Goal: Information Seeking & Learning: Learn about a topic

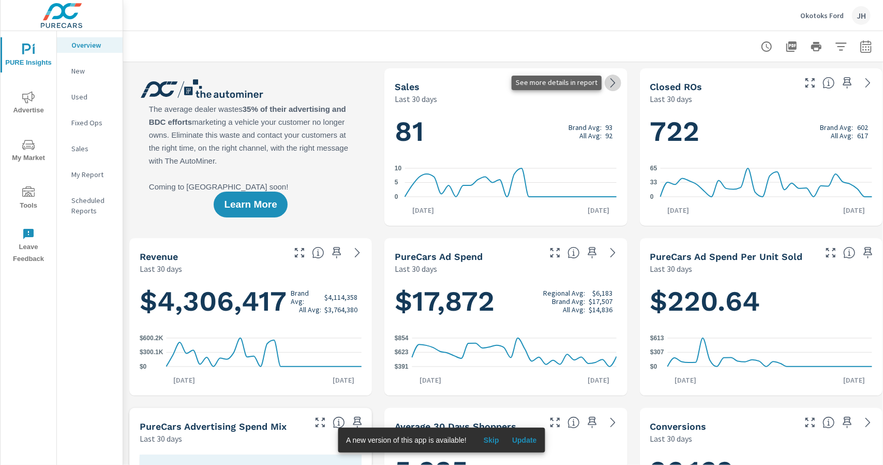
click at [615, 87] on icon at bounding box center [613, 83] width 12 height 12
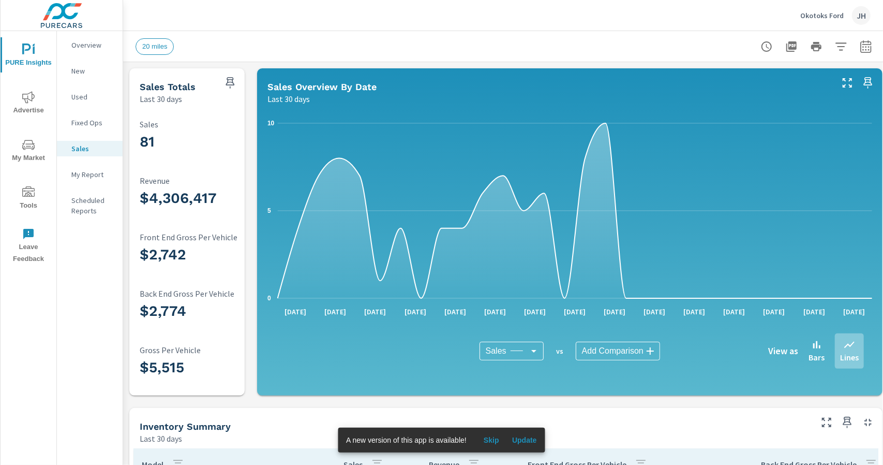
scroll to position [259, 0]
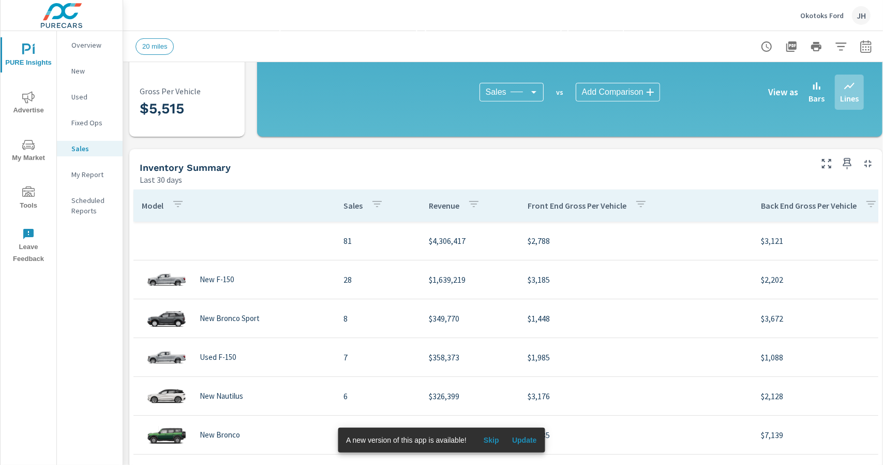
click at [85, 49] on p "Overview" at bounding box center [92, 45] width 43 height 10
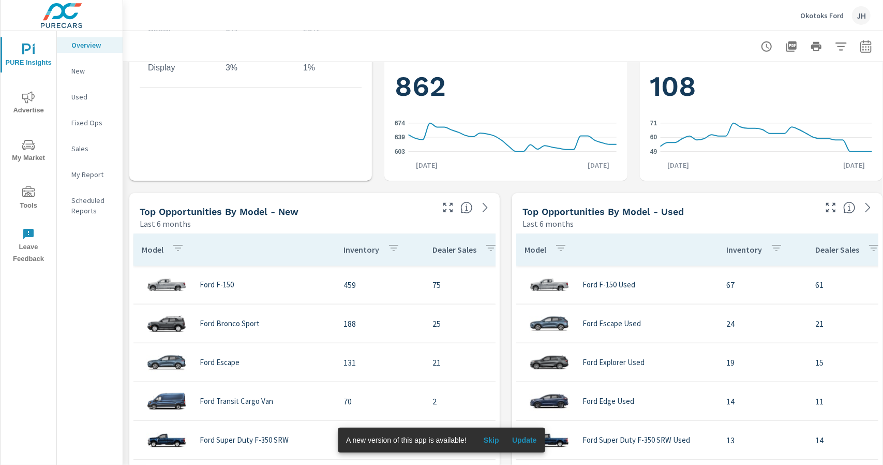
scroll to position [569, 0]
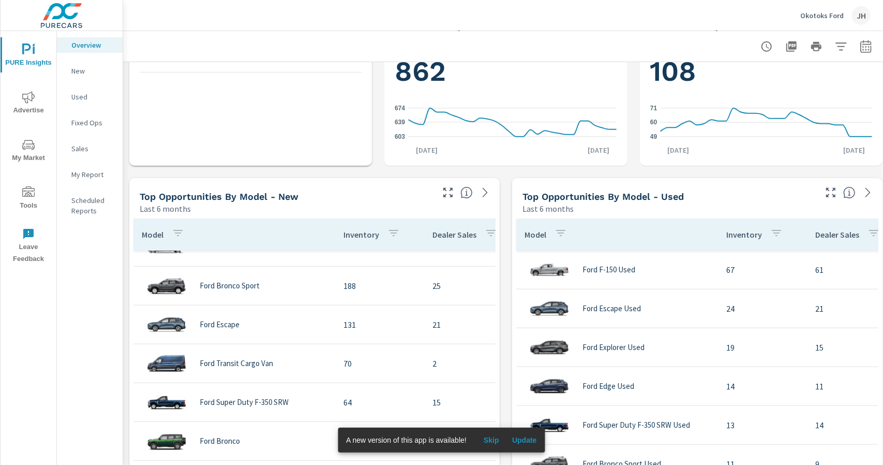
scroll to position [64, 0]
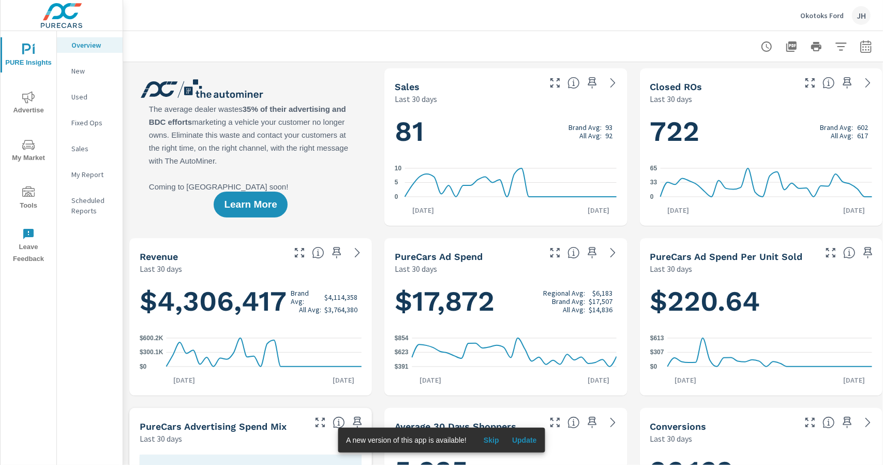
click at [87, 97] on p "Used" at bounding box center [92, 97] width 43 height 10
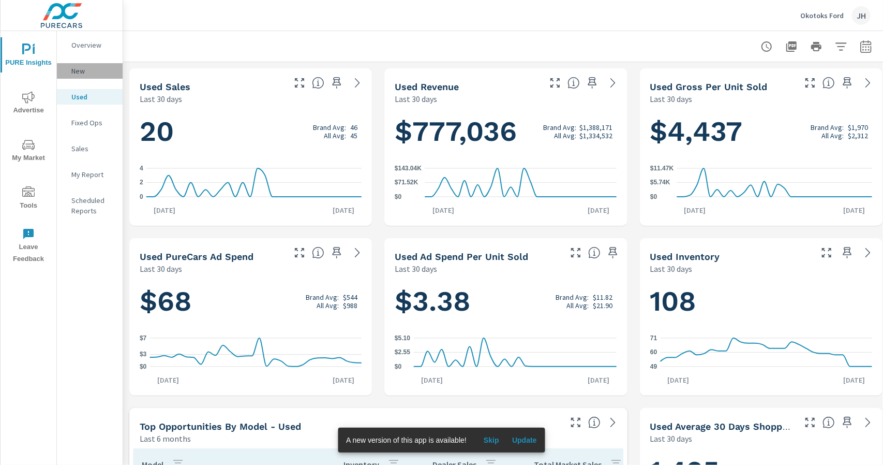
click at [78, 75] on p "New" at bounding box center [92, 71] width 43 height 10
